Goal: Transaction & Acquisition: Purchase product/service

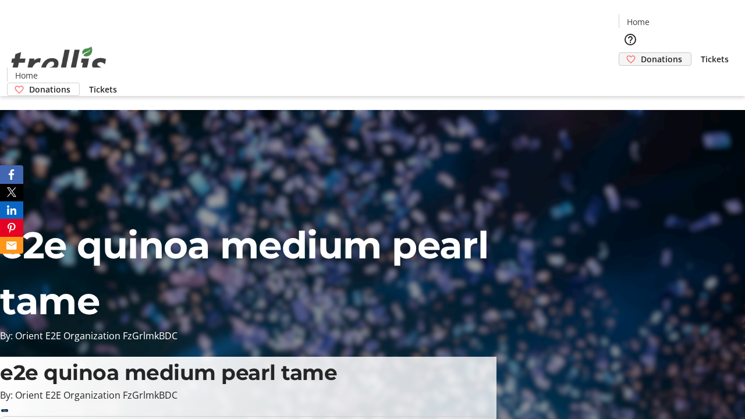
click at [641, 53] on span "Donations" at bounding box center [661, 59] width 41 height 12
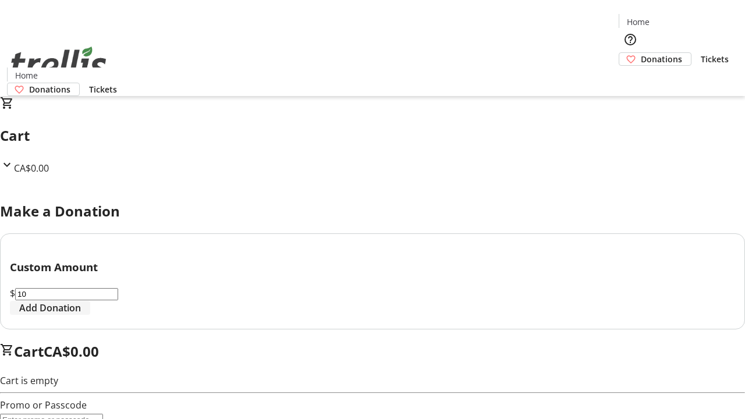
click at [81, 315] on span "Add Donation" at bounding box center [50, 308] width 62 height 14
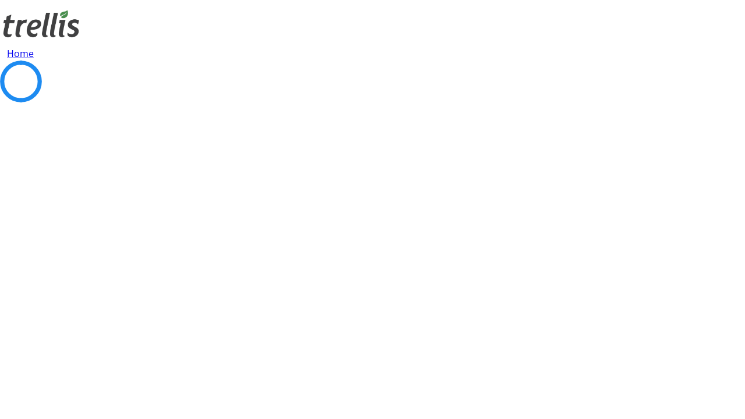
select select "CA"
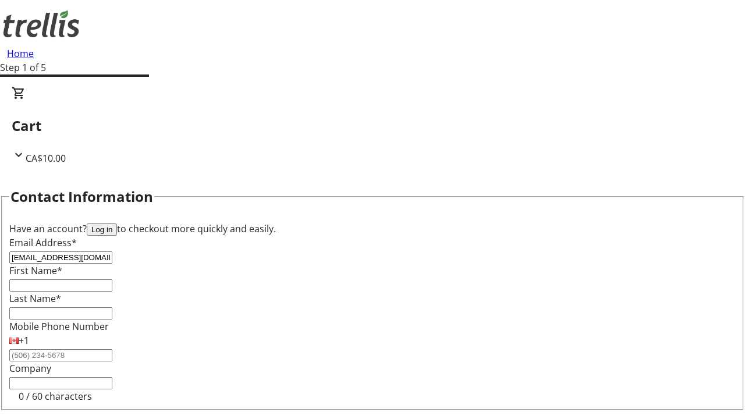
type input "[EMAIL_ADDRESS][DOMAIN_NAME]"
type input "Elmo"
type input "Kuvalis"
type input "[STREET_ADDRESS][PERSON_NAME]"
type input "Kelowna"
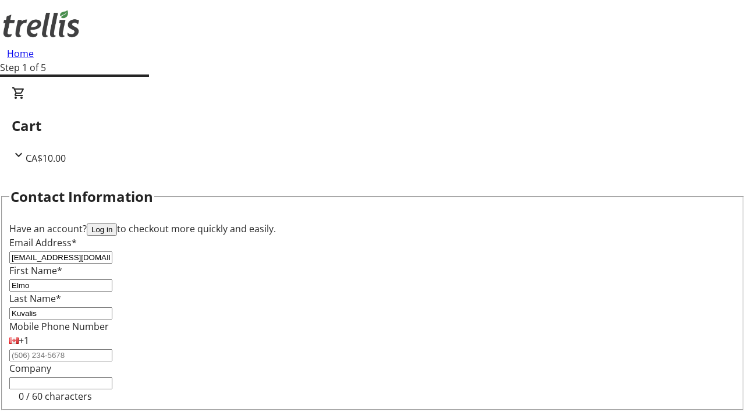
select select "BC"
type input "Kelowna"
type input "V1Y 0C2"
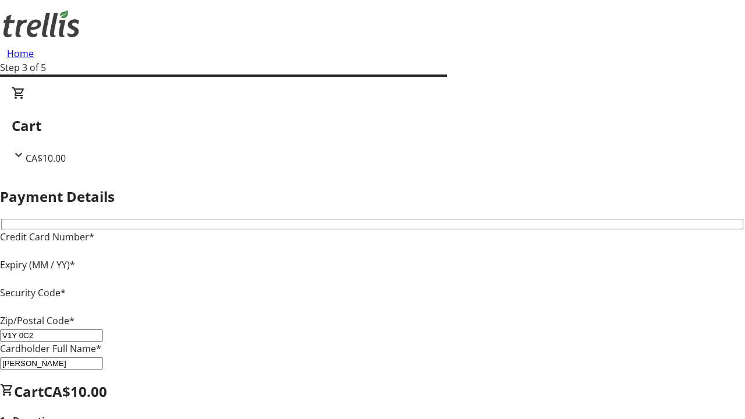
type input "V1Y 0C2"
